Goal: Task Accomplishment & Management: Manage account settings

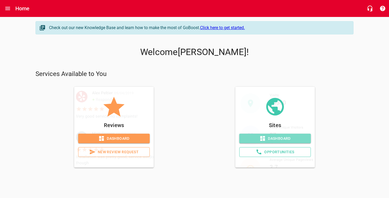
click at [265, 137] on icon at bounding box center [262, 138] width 5 height 5
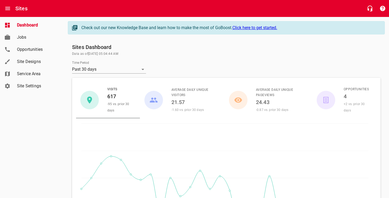
click at [26, 66] on link "Site Designs" at bounding box center [32, 62] width 64 height 12
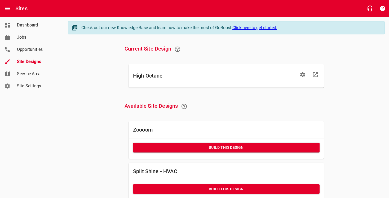
click at [301, 75] on icon "button" at bounding box center [302, 74] width 5 height 5
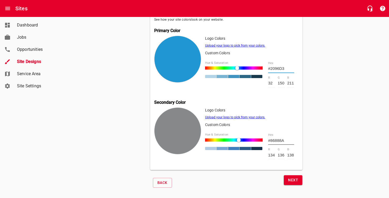
scroll to position [225, 0]
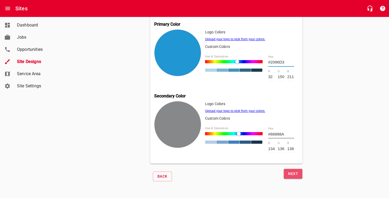
click at [297, 175] on span "Next" at bounding box center [293, 174] width 10 height 7
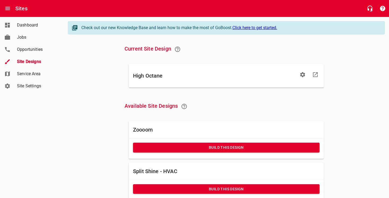
click at [317, 75] on icon at bounding box center [315, 75] width 6 height 6
click at [304, 72] on icon "button" at bounding box center [303, 75] width 6 height 6
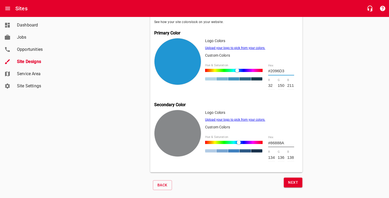
scroll to position [225, 0]
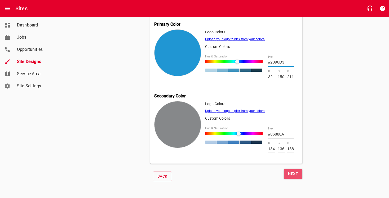
click at [294, 172] on span "Next" at bounding box center [293, 174] width 10 height 7
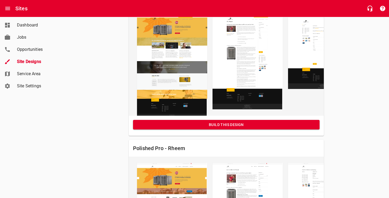
scroll to position [661, 0]
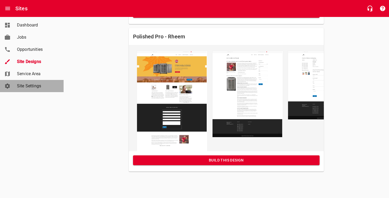
click at [27, 85] on span "Site Settings" at bounding box center [37, 86] width 40 height 6
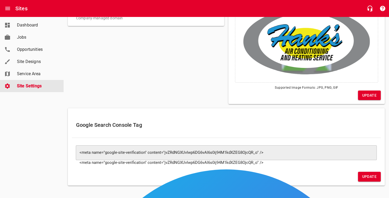
scroll to position [68, 0]
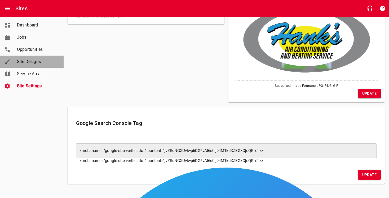
click at [43, 58] on link "Site Designs" at bounding box center [32, 62] width 64 height 12
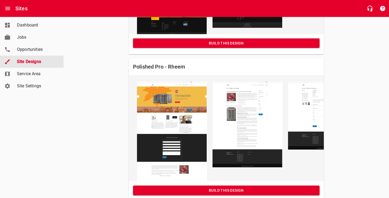
scroll to position [661, 0]
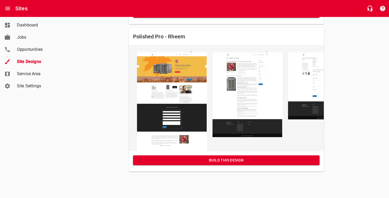
click at [22, 24] on span "Dashboard" at bounding box center [37, 25] width 40 height 6
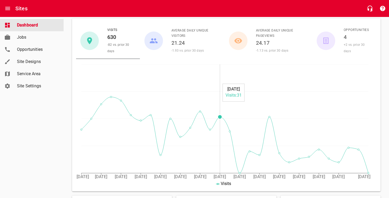
scroll to position [63, 0]
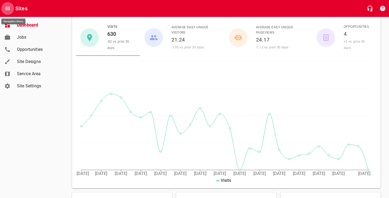
click at [10, 7] on icon "Open drawer" at bounding box center [8, 8] width 6 height 6
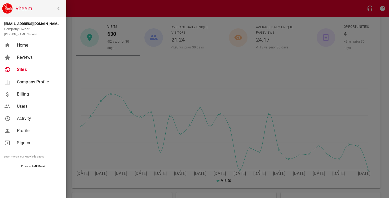
click at [115, 73] on div at bounding box center [194, 99] width 389 height 198
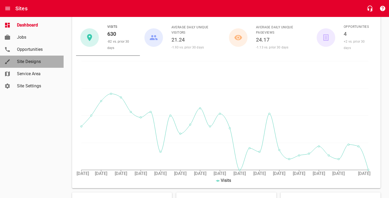
click at [29, 61] on span "Site Designs" at bounding box center [37, 62] width 40 height 6
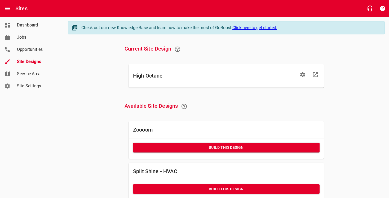
click at [260, 26] on link "Click here to get started." at bounding box center [255, 27] width 45 height 5
click at [298, 74] on button "button" at bounding box center [303, 74] width 13 height 13
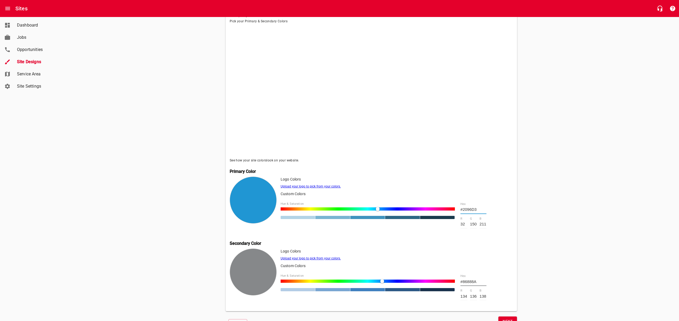
scroll to position [103, 0]
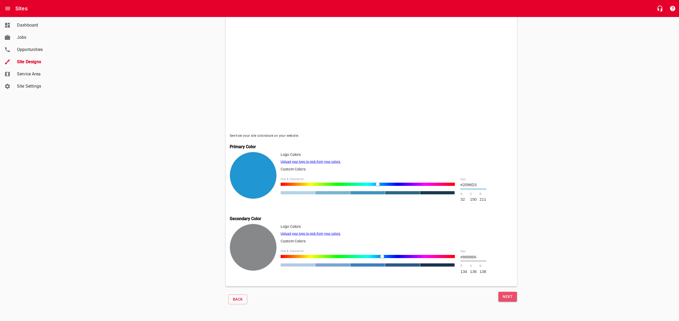
click at [389, 198] on span "Next" at bounding box center [508, 296] width 10 height 7
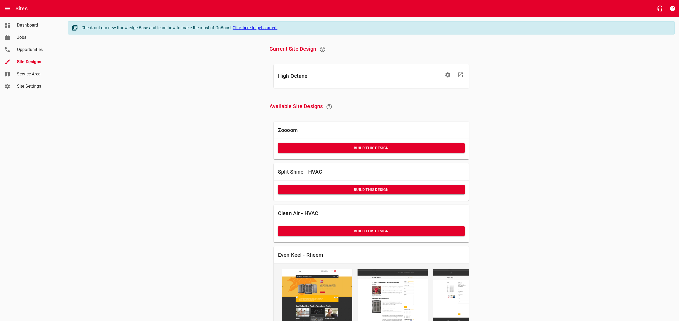
click at [358, 130] on h6 "Zoooom" at bounding box center [371, 130] width 187 height 8
click at [282, 130] on h6 "Zoooom" at bounding box center [371, 130] width 187 height 8
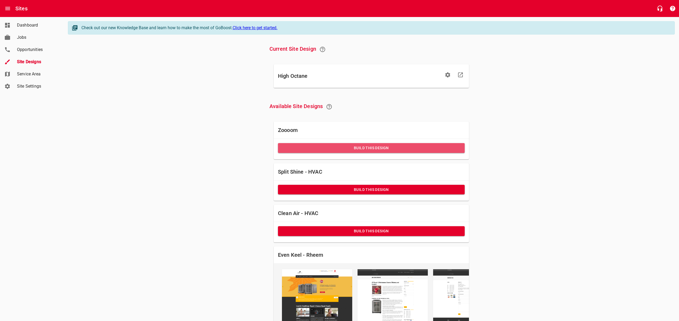
click at [320, 152] on button "Build this Design" at bounding box center [371, 148] width 187 height 10
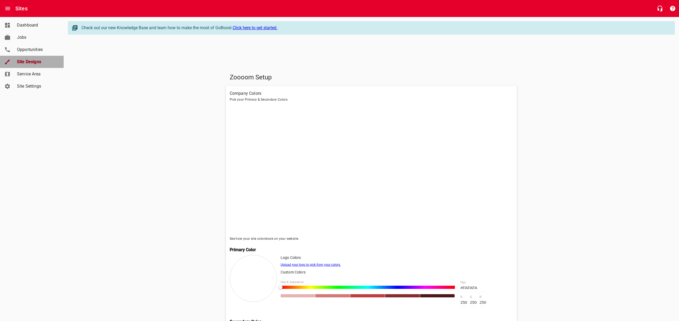
click at [39, 61] on span "Site Designs" at bounding box center [37, 62] width 40 height 6
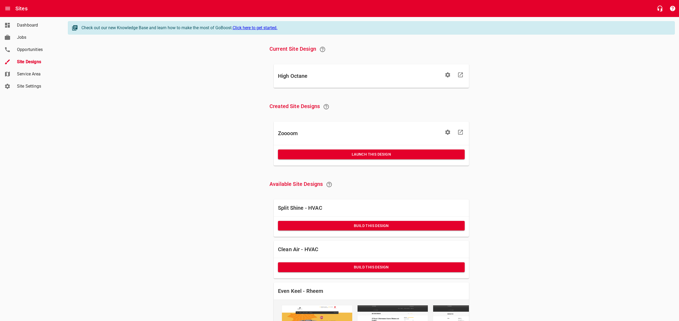
click at [36, 24] on span "Dashboard" at bounding box center [37, 25] width 40 height 6
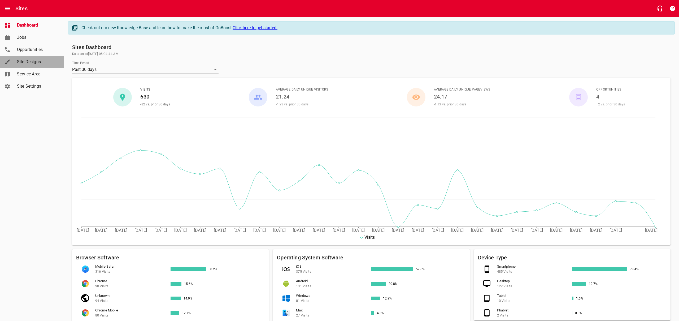
click at [27, 60] on span "Site Designs" at bounding box center [37, 62] width 40 height 6
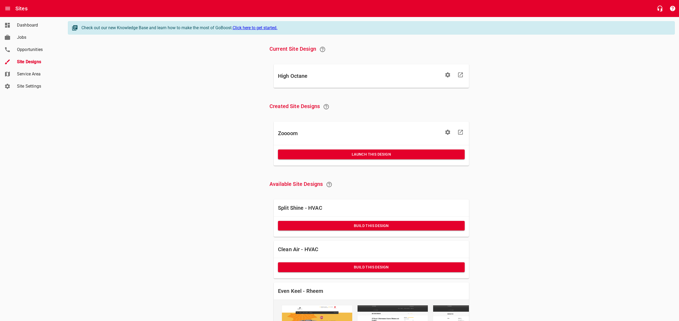
click at [33, 82] on link "Site Settings" at bounding box center [32, 86] width 64 height 12
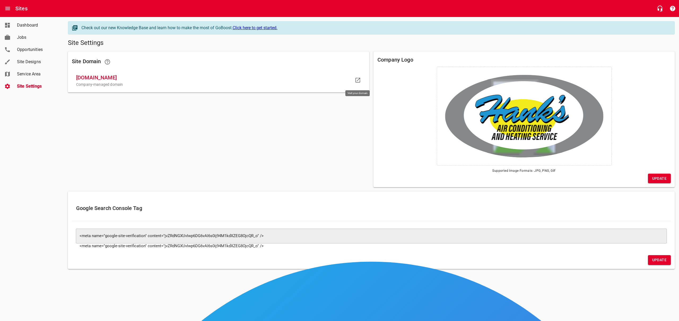
click at [359, 82] on icon at bounding box center [358, 80] width 6 height 6
click at [389, 198] on span "Update" at bounding box center [659, 259] width 14 height 7
click at [302, 198] on div "​ <meta name="google-site-verification" content="jvZRdNGXUvIwp6DG6vAI6s0ij94M1k…" at bounding box center [371, 235] width 591 height 15
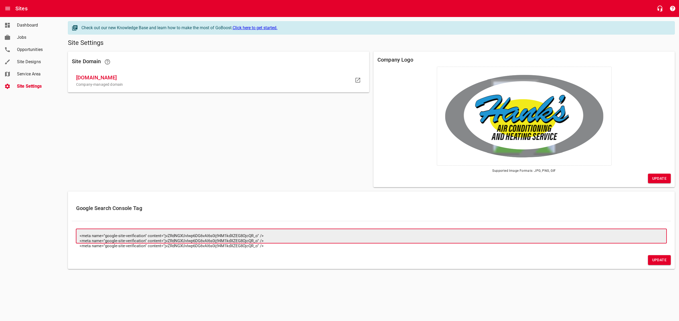
click at [228, 151] on div "Site Domain [DOMAIN_NAME] Company-managed domain" at bounding box center [219, 119] width 306 height 140
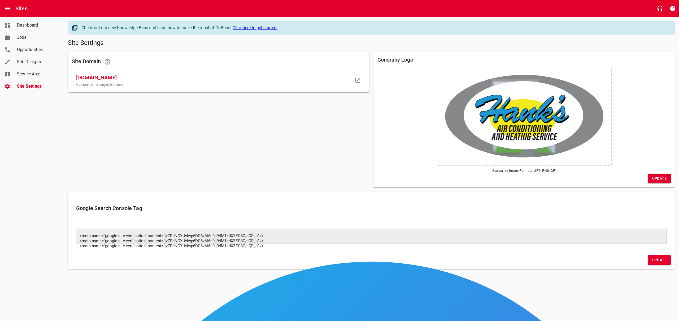
click at [19, 5] on h6 "Sites" at bounding box center [21, 8] width 12 height 8
click at [12, 6] on button "Open drawer" at bounding box center [7, 8] width 13 height 13
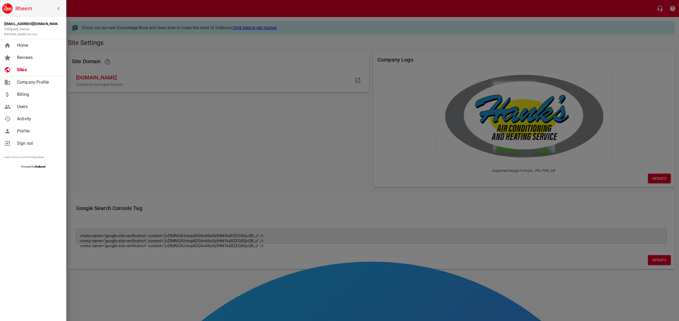
click at [31, 136] on link "Profile" at bounding box center [33, 131] width 66 height 12
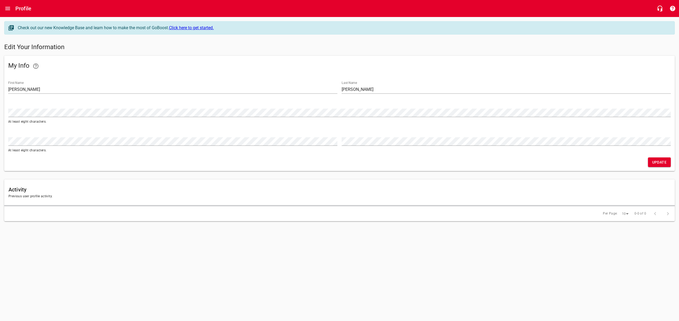
click at [18, 7] on h6 "Profile" at bounding box center [23, 8] width 16 height 8
click at [10, 7] on icon "Open drawer" at bounding box center [8, 8] width 6 height 6
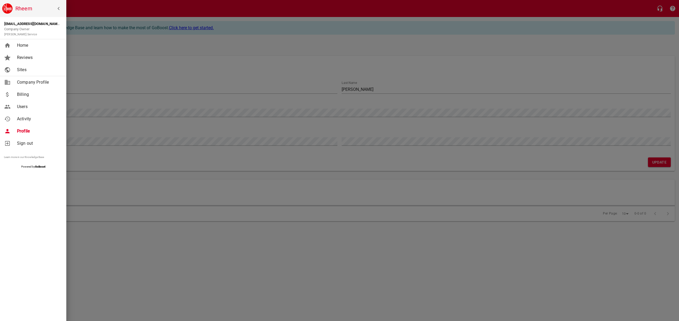
click at [16, 71] on div "Sites" at bounding box center [38, 70] width 47 height 6
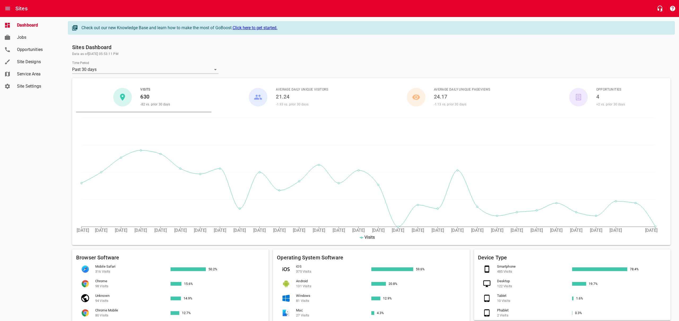
click at [40, 62] on span "Site Designs" at bounding box center [37, 62] width 40 height 6
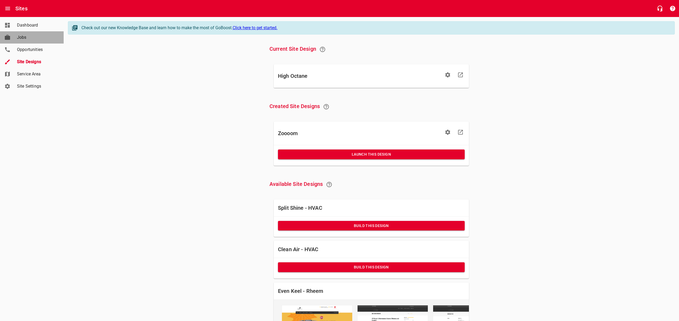
click at [31, 38] on span "Jobs" at bounding box center [37, 37] width 40 height 6
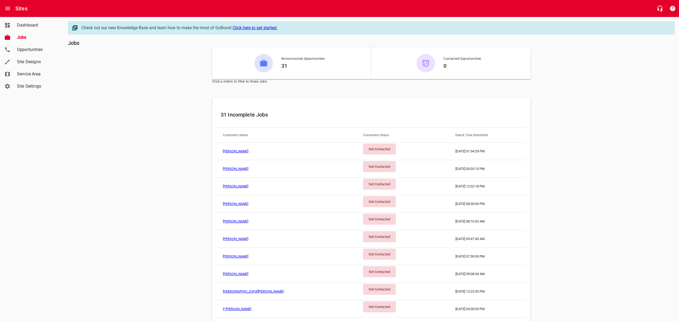
click at [31, 47] on span "Opportunities" at bounding box center [37, 49] width 40 height 6
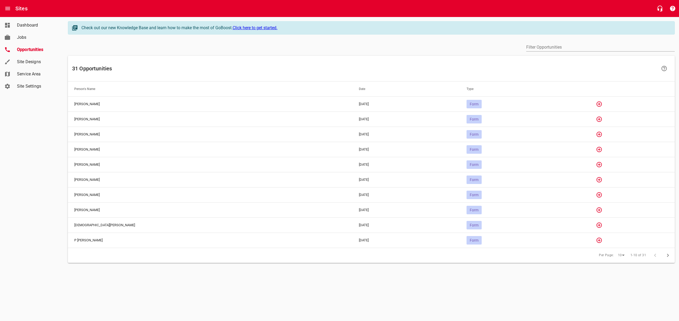
click at [33, 63] on span "Site Designs" at bounding box center [37, 62] width 40 height 6
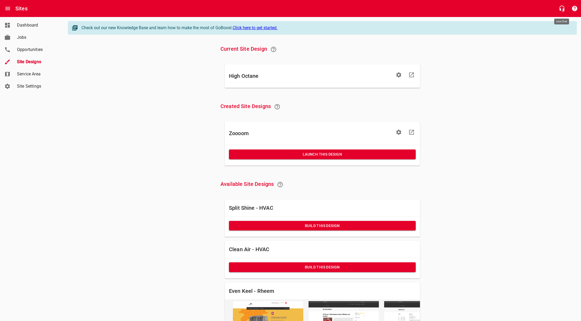
click at [389, 6] on icon "button" at bounding box center [562, 8] width 6 height 6
click at [389, 132] on icon at bounding box center [411, 132] width 6 height 6
click at [389, 131] on icon "button" at bounding box center [398, 131] width 5 height 5
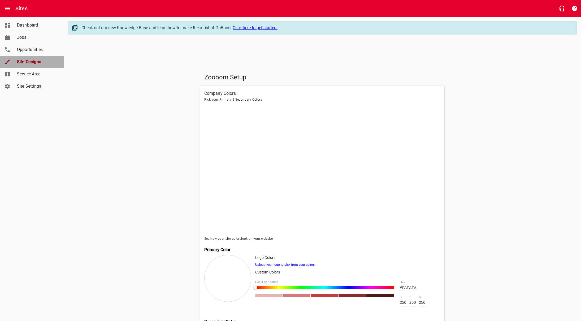
click at [33, 61] on span "Site Designs" at bounding box center [37, 62] width 40 height 6
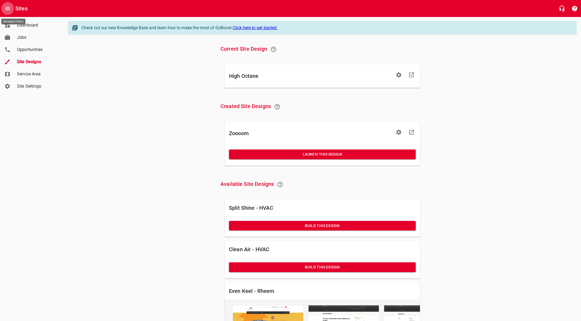
click at [10, 8] on icon "Open drawer" at bounding box center [8, 8] width 6 height 6
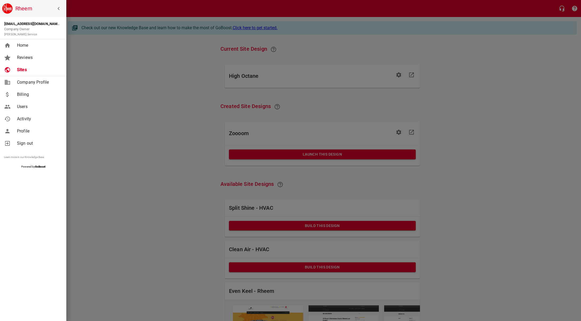
click at [24, 108] on span "Users" at bounding box center [38, 106] width 43 height 6
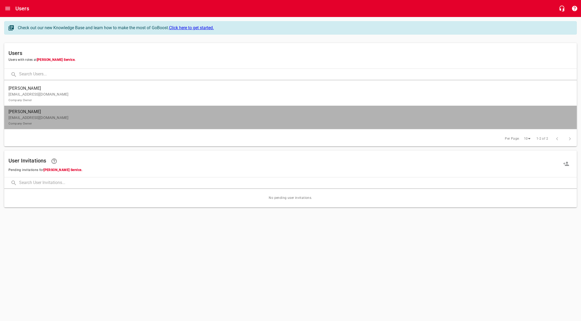
click at [62, 116] on p "[EMAIL_ADDRESS][DOMAIN_NAME] Company Owner" at bounding box center [288, 120] width 560 height 11
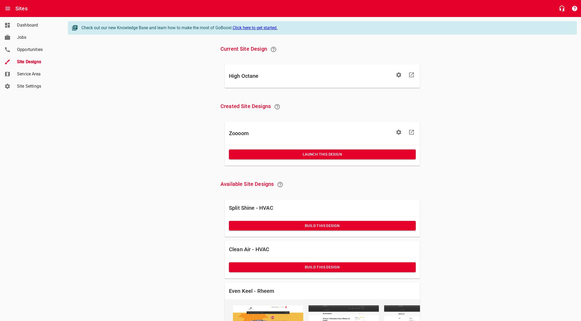
click at [28, 68] on link "Service Area" at bounding box center [32, 74] width 64 height 12
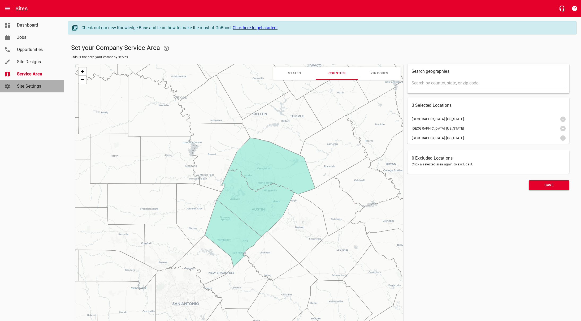
click at [31, 88] on span "Site Settings" at bounding box center [37, 86] width 40 height 6
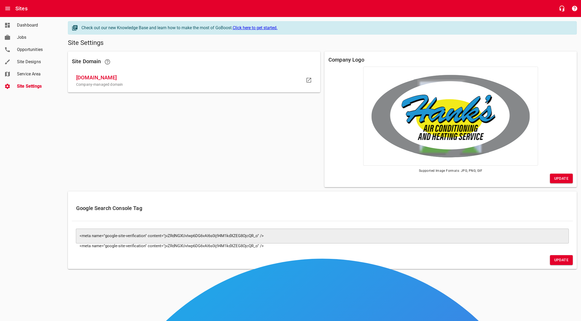
click at [31, 60] on span "Site Designs" at bounding box center [37, 62] width 40 height 6
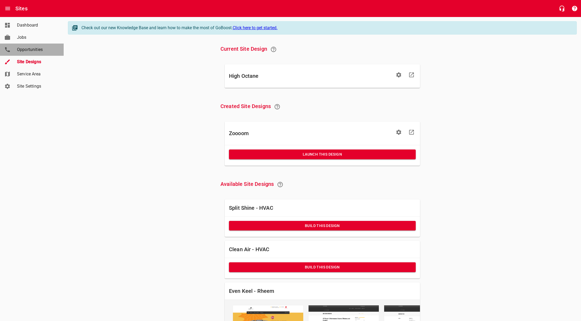
click at [32, 47] on span "Opportunities" at bounding box center [37, 49] width 40 height 6
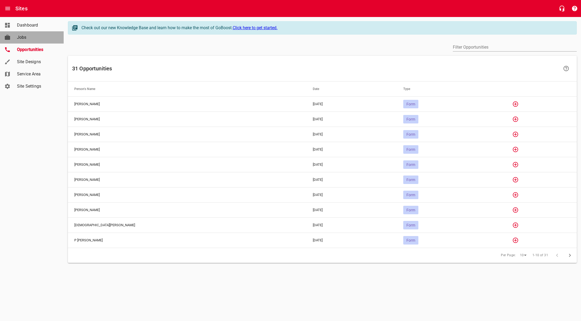
click at [31, 39] on span "Jobs" at bounding box center [37, 37] width 40 height 6
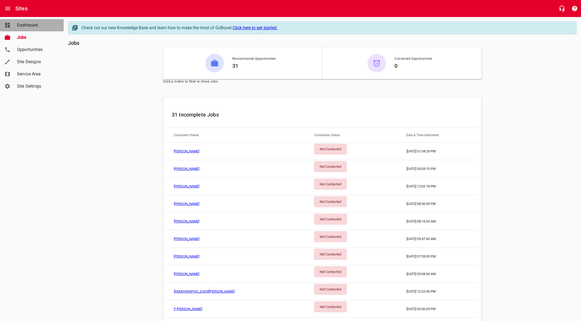
click at [27, 29] on link "Dashboard" at bounding box center [32, 25] width 64 height 12
